Goal: Register for event/course

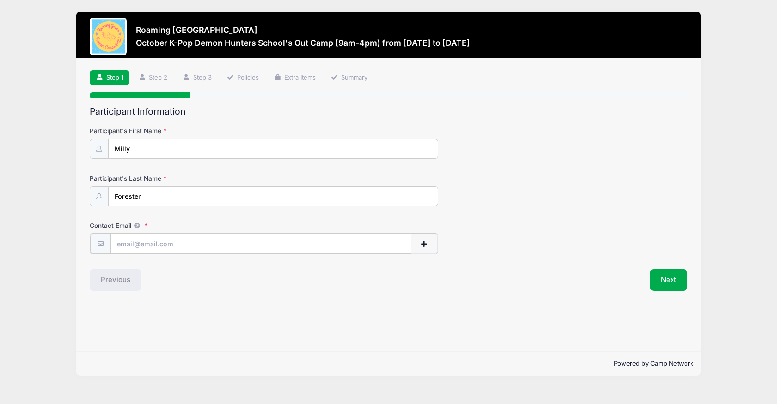
click at [189, 239] on input "Contact Email" at bounding box center [260, 244] width 301 height 20
type input "[EMAIL_ADDRESS][DOMAIN_NAME]"
click at [683, 285] on button "Next" at bounding box center [668, 278] width 37 height 21
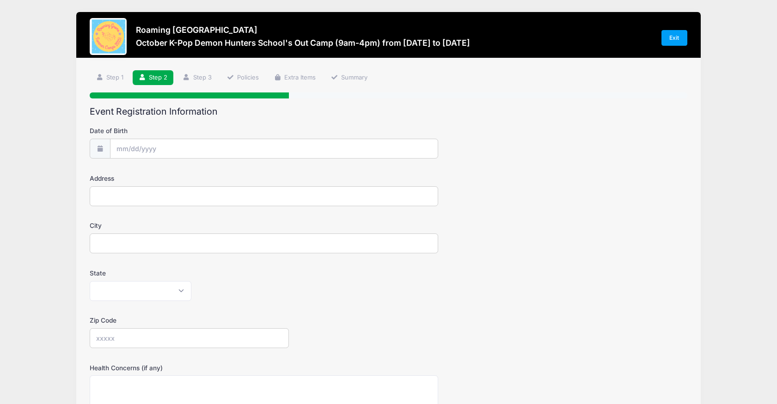
click at [167, 160] on form "Date of Birth Address City State [US_STATE] [US_STATE] [US_STATE] [US_STATE] [U…" at bounding box center [388, 323] width 597 height 395
click at [167, 153] on input "Date of Birth" at bounding box center [274, 149] width 328 height 20
click at [115, 146] on input "Date of Birth" at bounding box center [274, 149] width 328 height 20
click at [120, 172] on span at bounding box center [123, 174] width 15 height 16
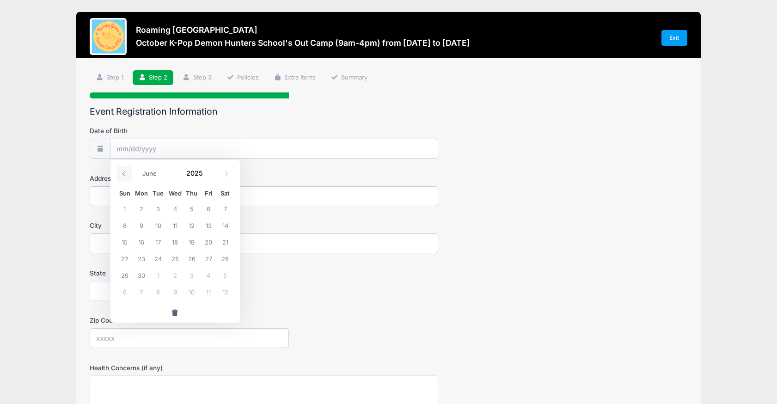
click at [120, 172] on span at bounding box center [123, 174] width 15 height 16
select select "2"
click at [140, 272] on span "24" at bounding box center [141, 275] width 17 height 17
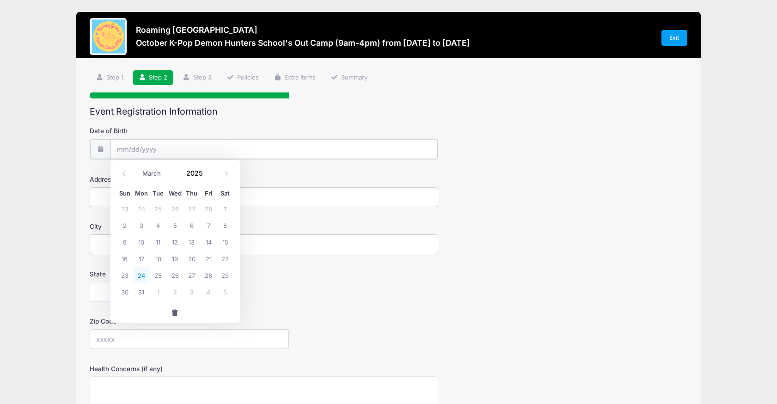
type input "[DATE]"
click at [162, 145] on input "[DATE]" at bounding box center [274, 149] width 328 height 20
click at [222, 174] on span at bounding box center [226, 174] width 15 height 16
click at [122, 172] on icon at bounding box center [124, 173] width 6 height 6
select select "2"
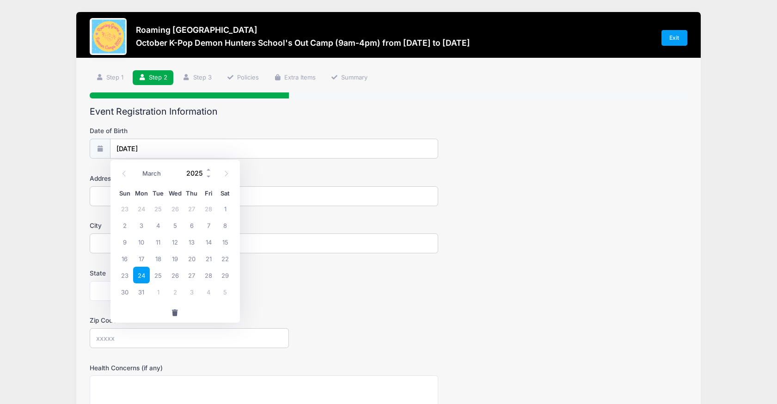
click at [191, 172] on input "2025" at bounding box center [197, 173] width 30 height 14
click at [210, 176] on span at bounding box center [209, 176] width 6 height 7
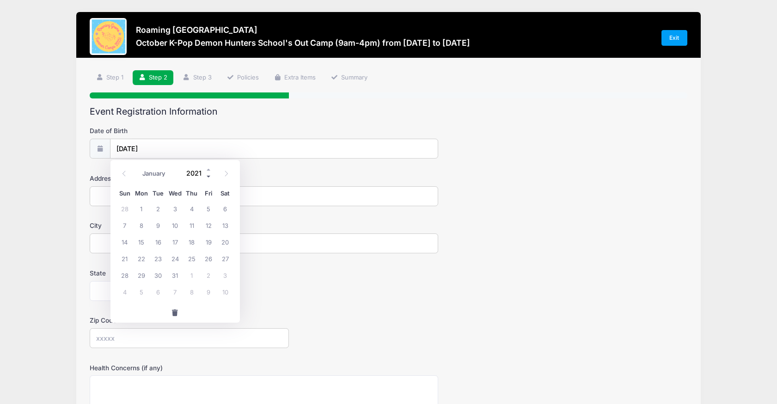
click at [210, 176] on span at bounding box center [209, 176] width 6 height 7
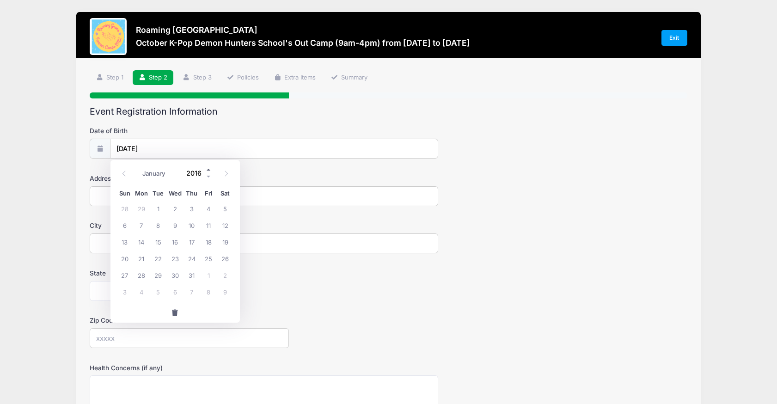
click at [208, 168] on span at bounding box center [209, 169] width 6 height 7
type input "2017"
click at [212, 261] on span "24" at bounding box center [208, 258] width 17 height 17
type input "[DATE]"
click at [128, 190] on input "Address" at bounding box center [264, 196] width 348 height 20
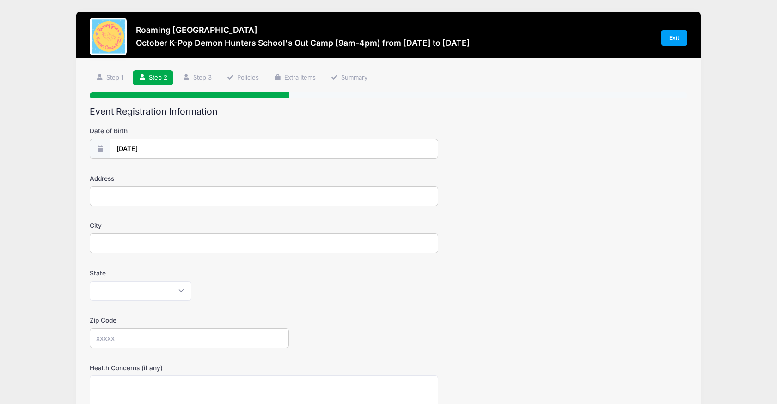
type input "[STREET_ADDRESS]"
type input "[GEOGRAPHIC_DATA]"
select select "CO"
type input "80207"
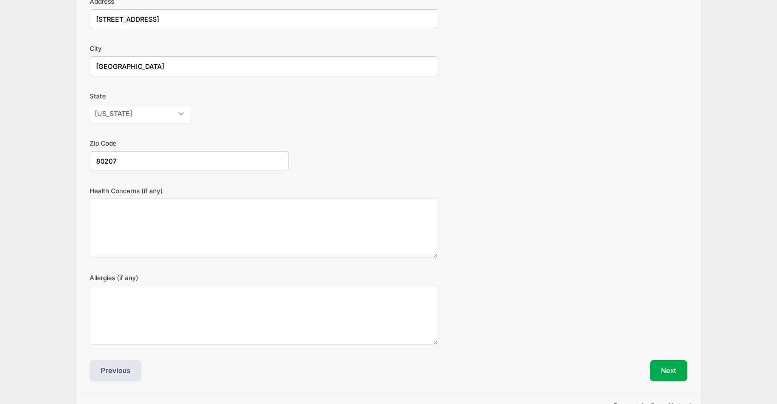
scroll to position [199, 0]
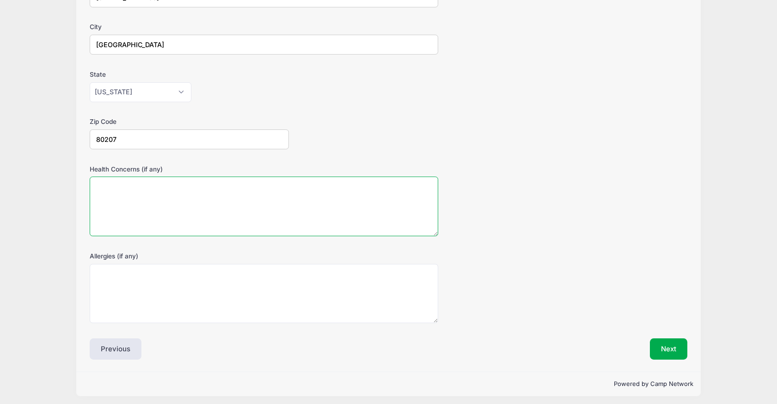
click at [157, 225] on textarea "Health Concerns (if any)" at bounding box center [264, 206] width 348 height 60
type textarea "NA"
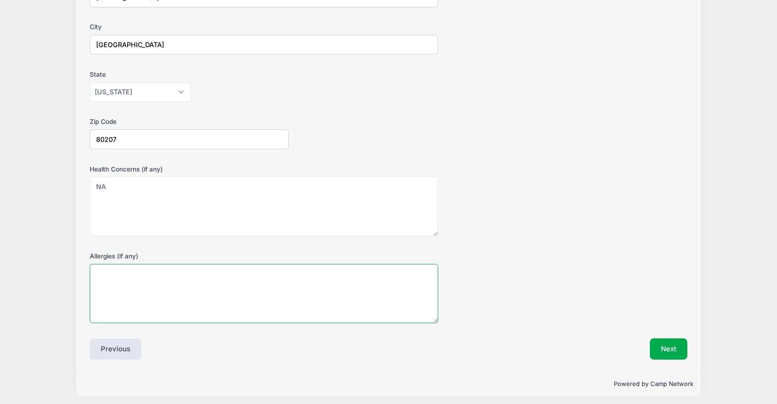
click at [157, 315] on textarea "Allergies (if any)" at bounding box center [264, 294] width 348 height 60
type textarea "NA"
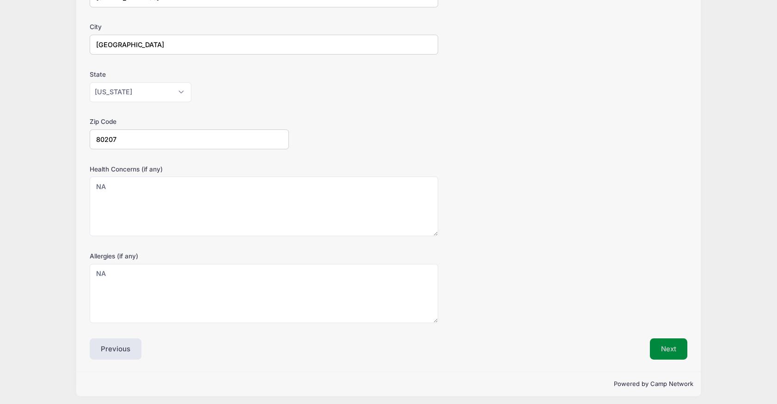
click at [663, 341] on button "Next" at bounding box center [668, 348] width 37 height 21
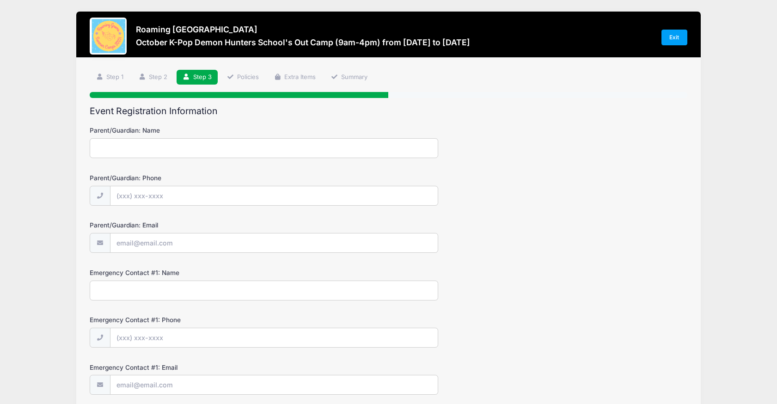
scroll to position [0, 0]
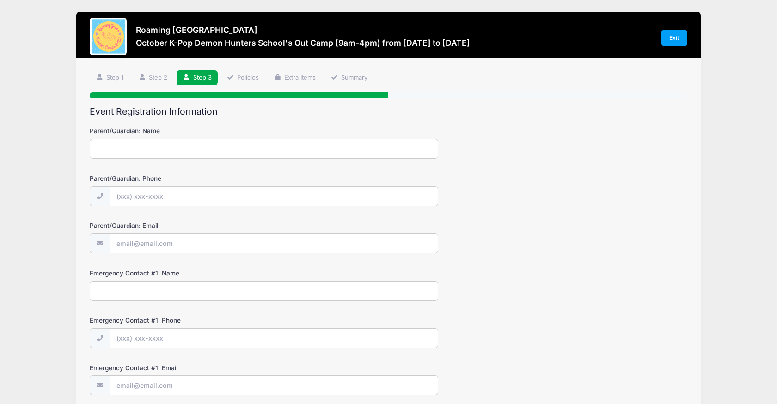
click at [235, 145] on input "Parent/Guardian: Name" at bounding box center [264, 149] width 348 height 20
type input "[PERSON_NAME]"
click at [194, 187] on input "Parent/Guardian: Phone" at bounding box center [274, 197] width 328 height 20
type input "[PHONE_NUMBER]"
type input "[EMAIL_ADDRESS][DOMAIN_NAME]"
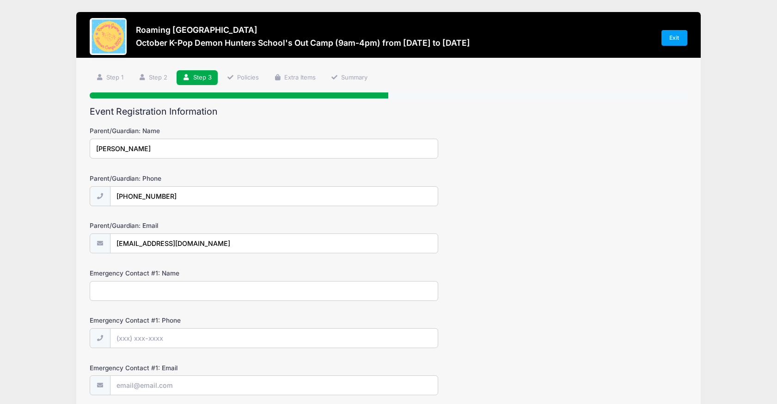
click at [168, 286] on input "Emergency Contact #1: Name" at bounding box center [264, 291] width 348 height 20
type input "[PERSON_NAME]"
click at [161, 336] on input "Emergency Contact #1: Phone" at bounding box center [274, 338] width 328 height 20
type input "[PHONE_NUMBER]"
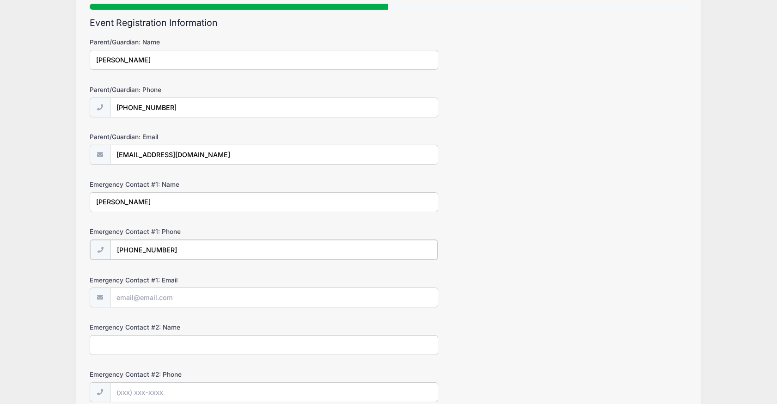
scroll to position [91, 0]
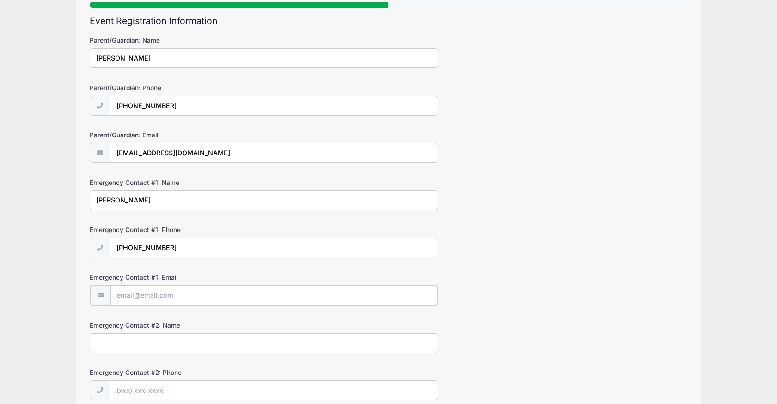
click at [182, 292] on input "Emergency Contact #1: Email" at bounding box center [274, 295] width 328 height 20
type input "[EMAIL_ADDRESS][DOMAIN_NAME]"
click at [178, 347] on input "Emergency Contact #2: Name" at bounding box center [264, 342] width 348 height 20
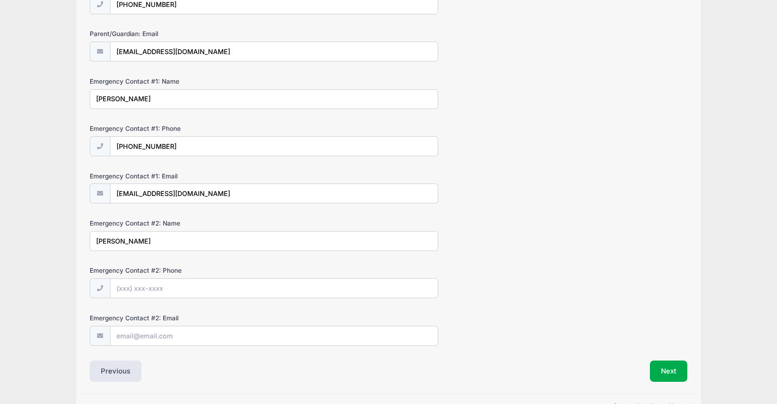
scroll to position [218, 0]
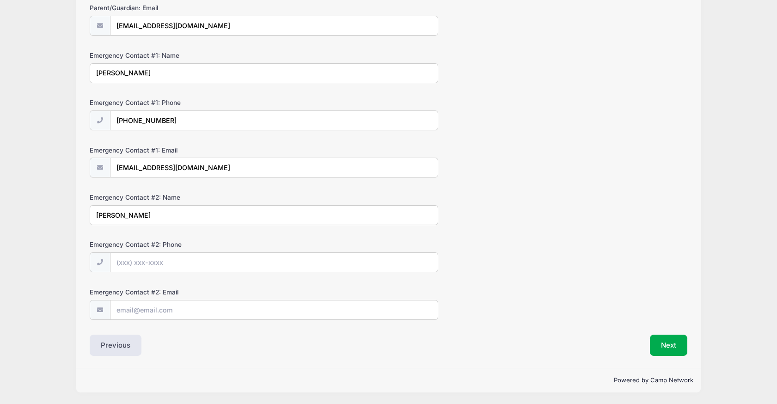
type input "[PERSON_NAME]"
click at [151, 266] on input "Emergency Contact #2: Phone" at bounding box center [274, 263] width 328 height 20
type input "[PHONE_NUMBER]"
click at [151, 303] on input "Emergency Contact #2: Email" at bounding box center [274, 310] width 328 height 20
type input "[PERSON_NAME][EMAIL_ADDRESS][DOMAIN_NAME]"
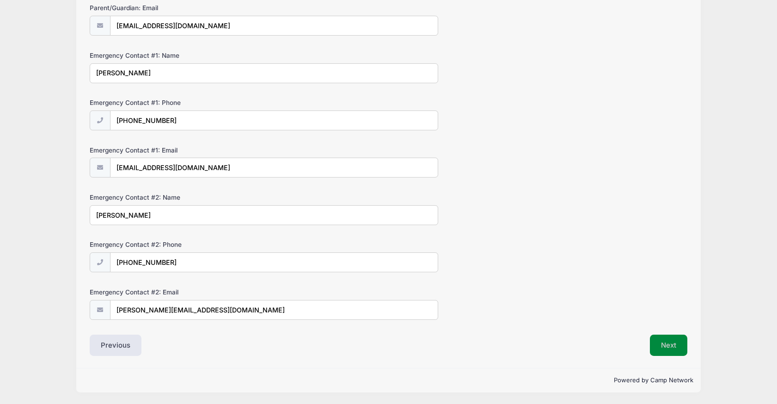
click at [658, 347] on button "Next" at bounding box center [668, 344] width 37 height 21
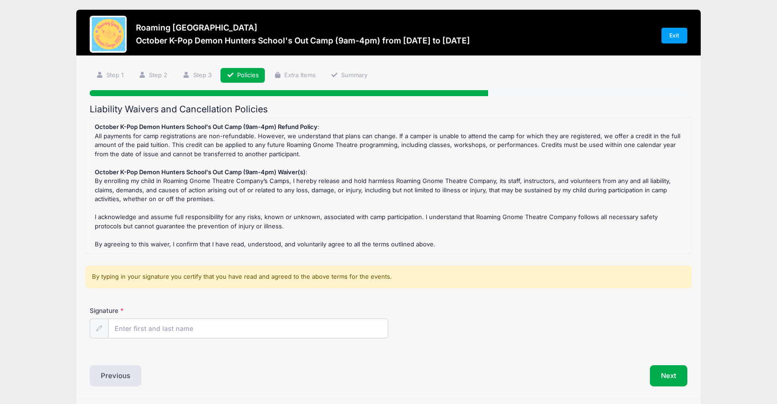
scroll to position [0, 0]
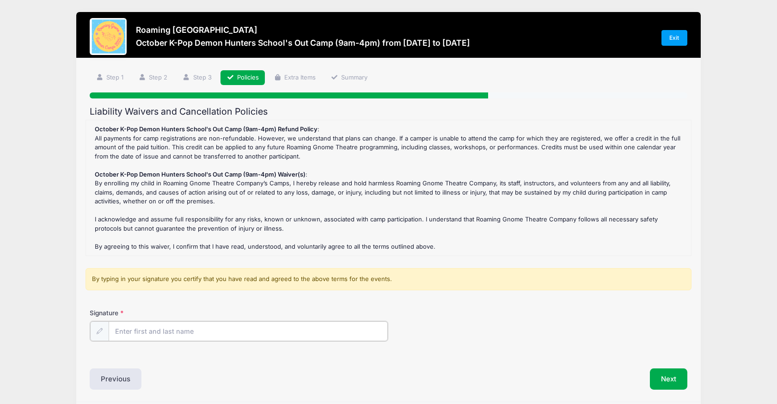
click at [244, 335] on input "Signature" at bounding box center [248, 331] width 279 height 20
type input "[PERSON_NAME]"
click at [672, 374] on button "Next" at bounding box center [668, 377] width 37 height 21
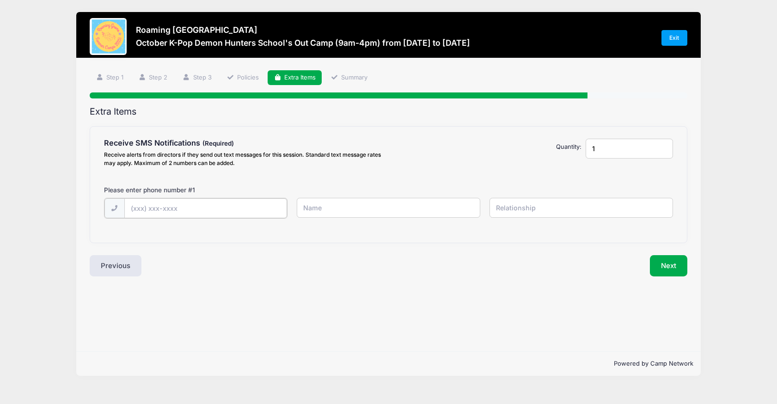
click at [0, 0] on input "text" at bounding box center [0, 0] width 0 height 0
type input "[PHONE_NUMBER]"
click at [0, 0] on input "text" at bounding box center [0, 0] width 0 height 0
type input "[PERSON_NAME]"
type input "Mother"
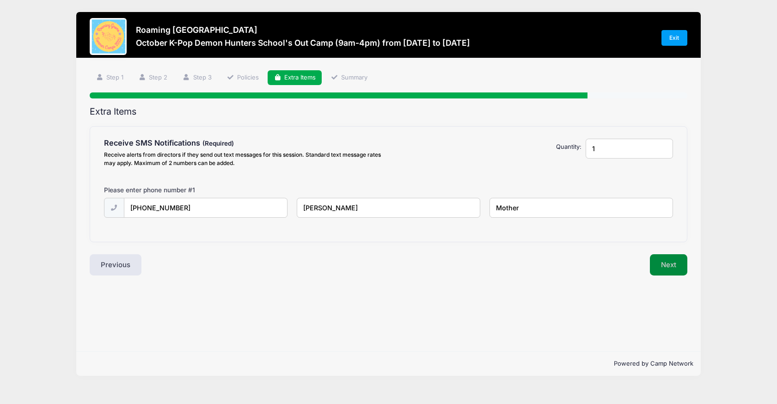
click at [653, 267] on button "Next" at bounding box center [668, 264] width 37 height 21
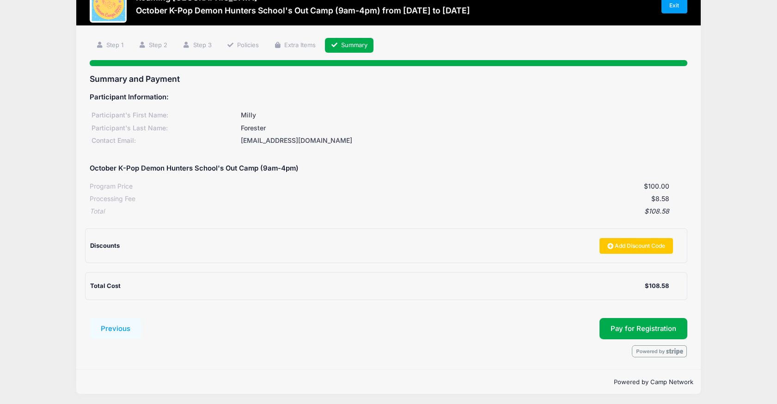
scroll to position [34, 0]
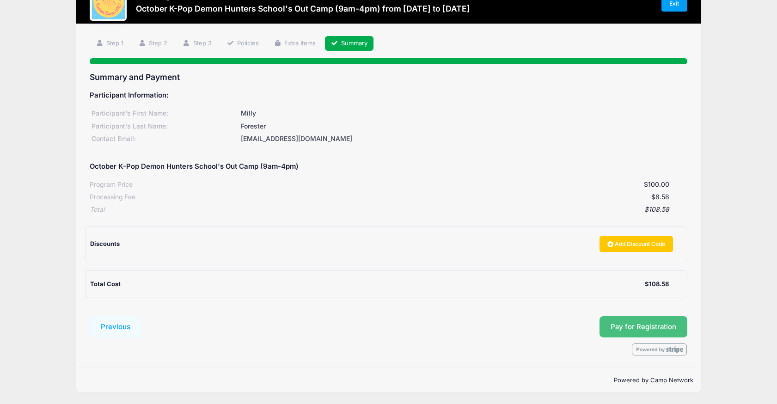
click at [615, 331] on button "Pay for Registration" at bounding box center [643, 326] width 88 height 21
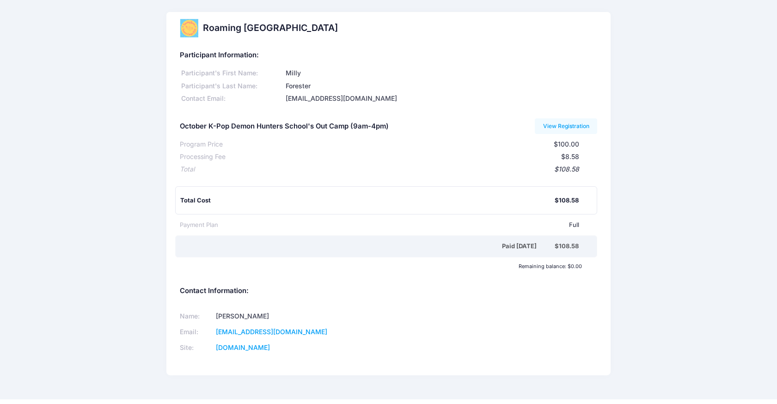
click at [394, 190] on div "Total Cost $108.58" at bounding box center [386, 200] width 422 height 28
